Goal: Task Accomplishment & Management: Use online tool/utility

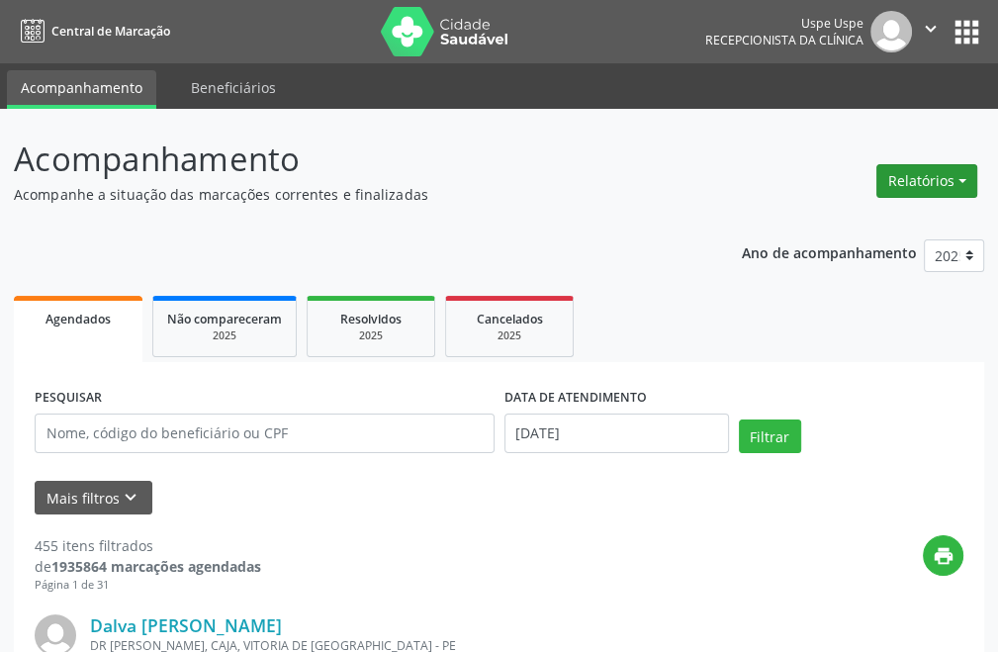
click at [926, 186] on button "Relatórios" at bounding box center [926, 181] width 101 height 34
click at [865, 212] on link "Agendamentos" at bounding box center [871, 224] width 213 height 28
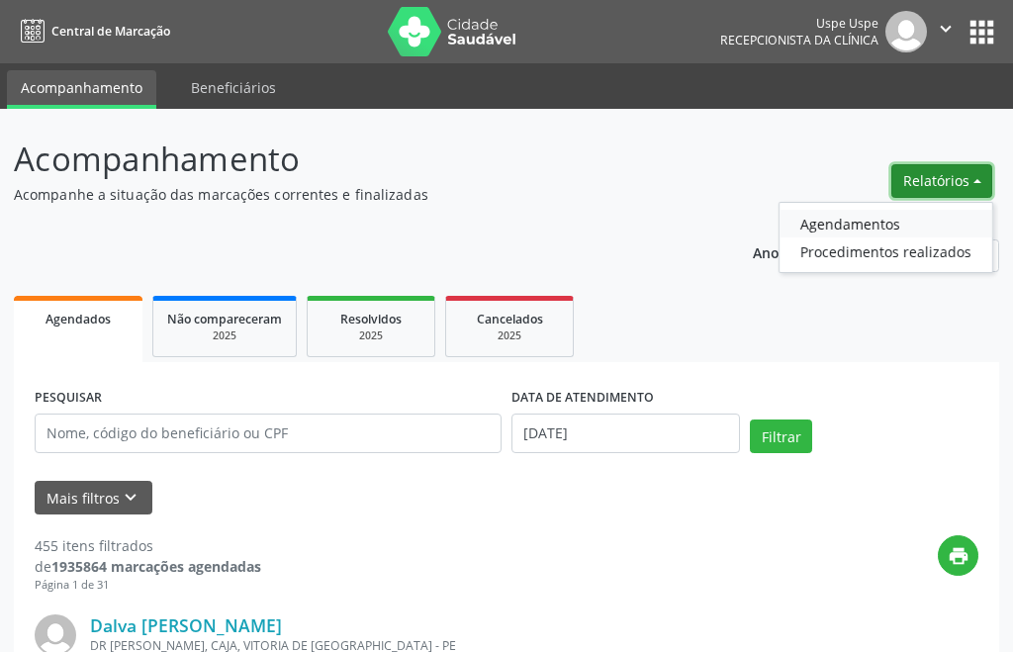
select select "9"
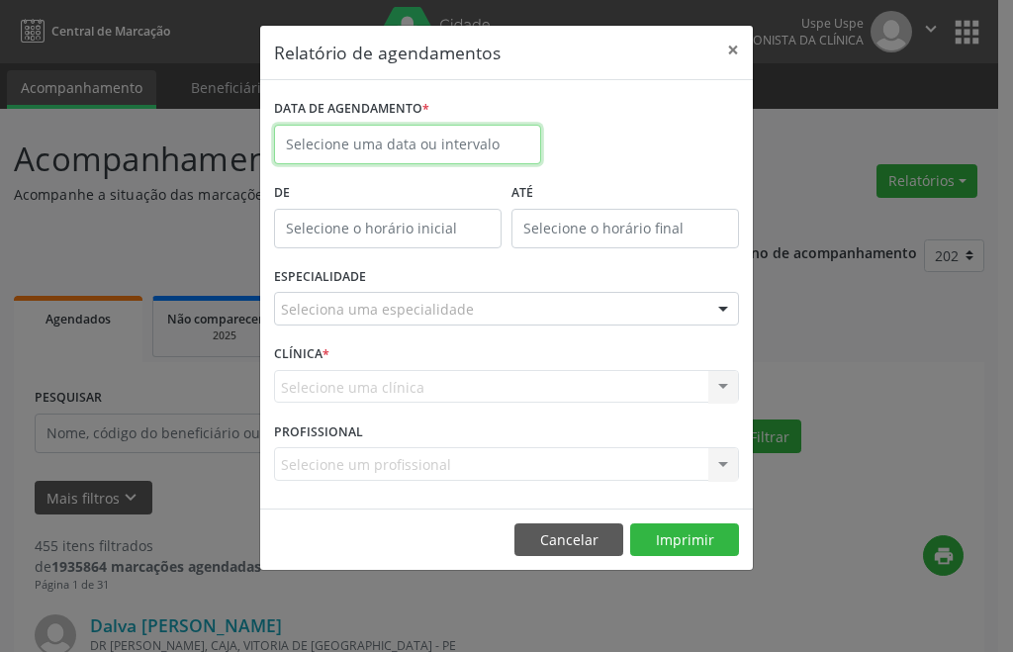
click at [343, 151] on input "text" at bounding box center [407, 145] width 267 height 40
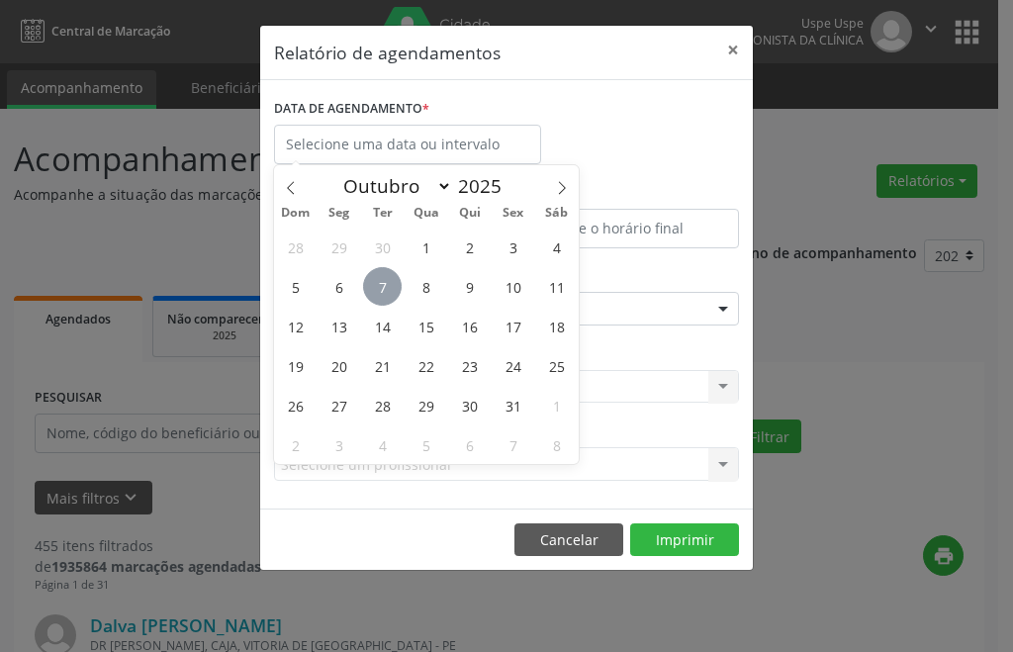
click at [377, 273] on span "7" at bounding box center [382, 286] width 39 height 39
type input "[DATE]"
click at [377, 273] on span "7" at bounding box center [382, 286] width 39 height 39
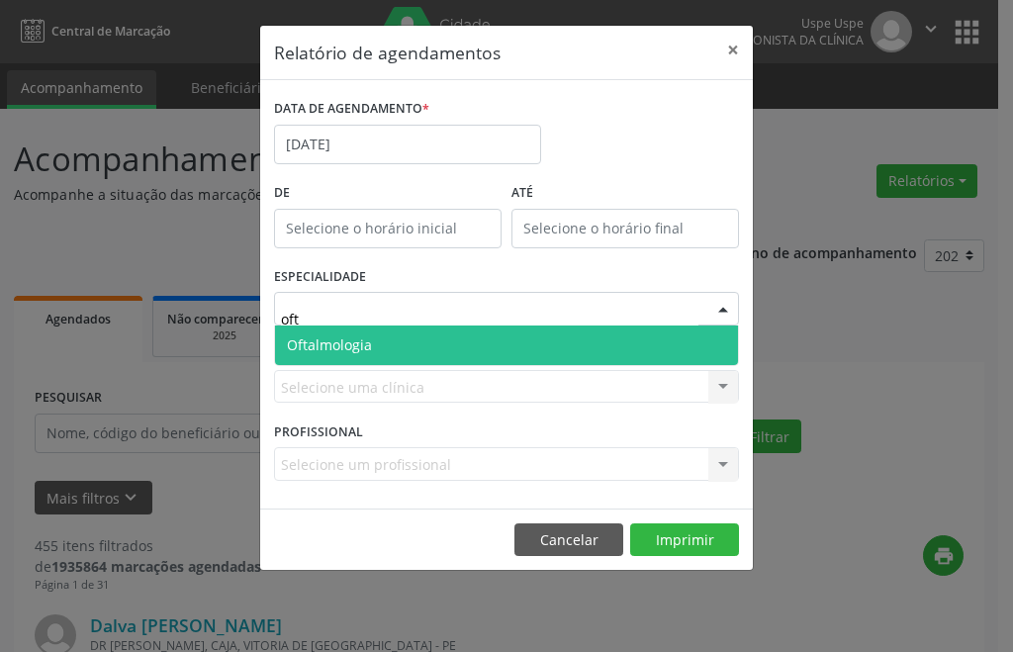
type input "ofta"
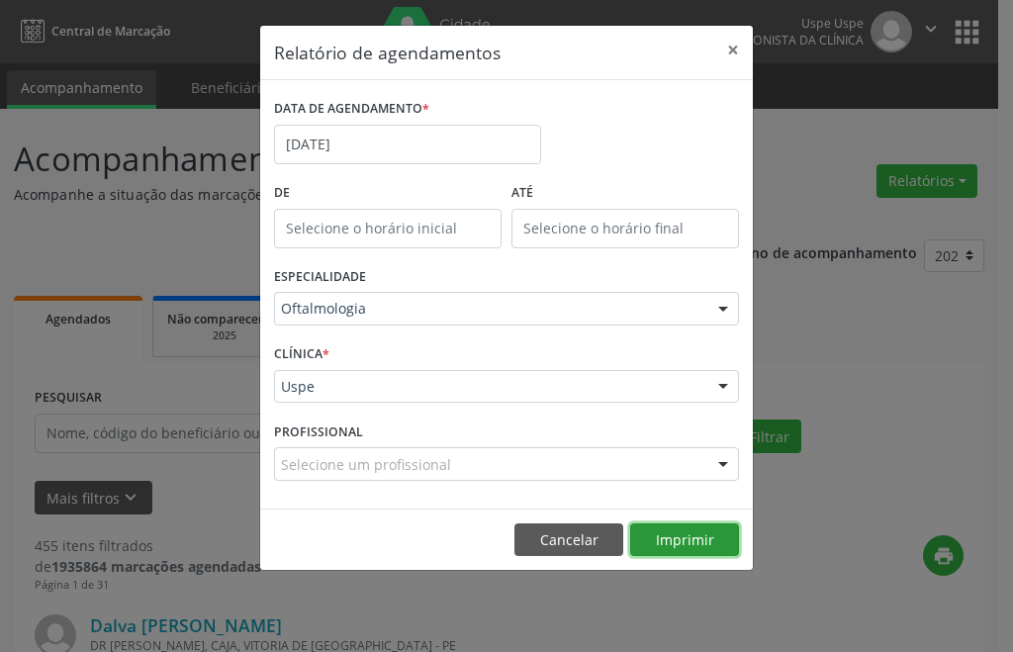
click at [671, 534] on button "Imprimir" at bounding box center [684, 540] width 109 height 34
